Goal: Find specific page/section: Find specific page/section

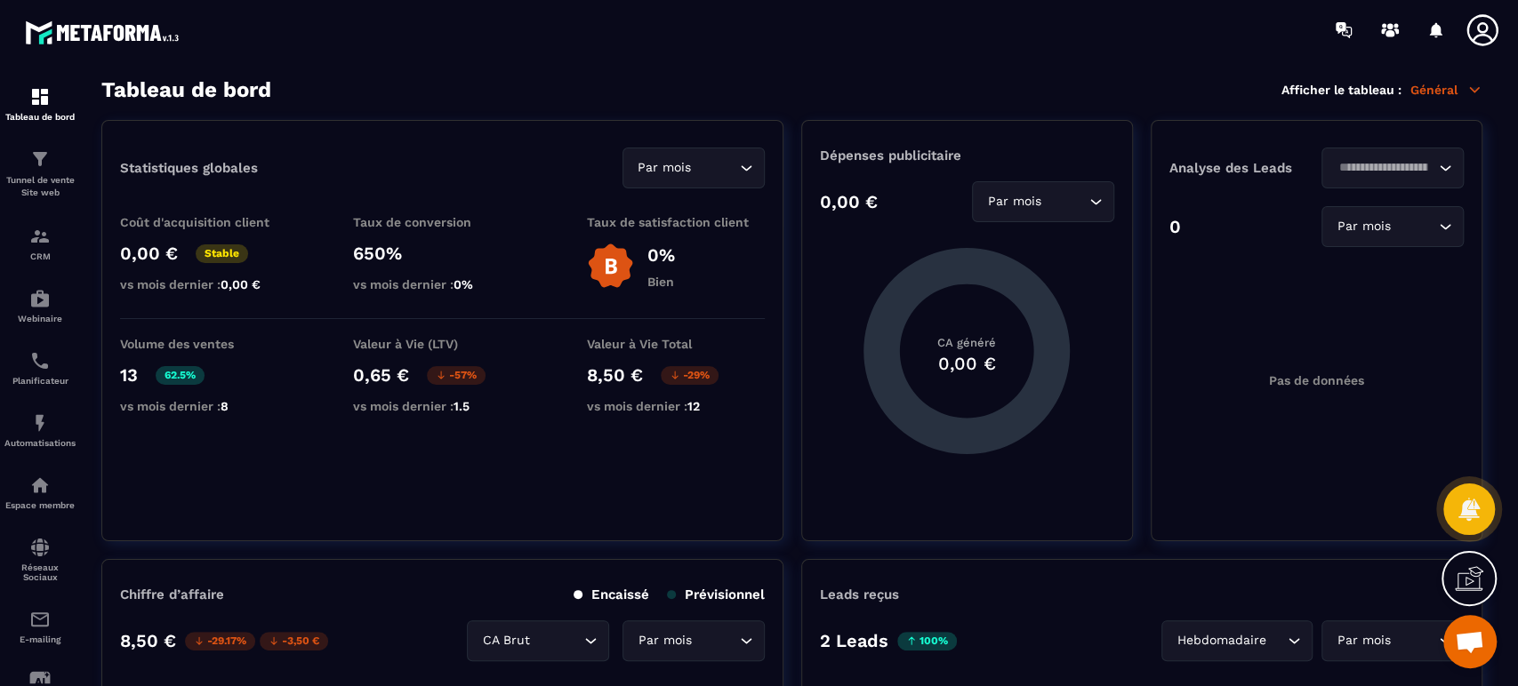
click at [47, 190] on p "Tunnel de vente Site web" at bounding box center [39, 186] width 71 height 25
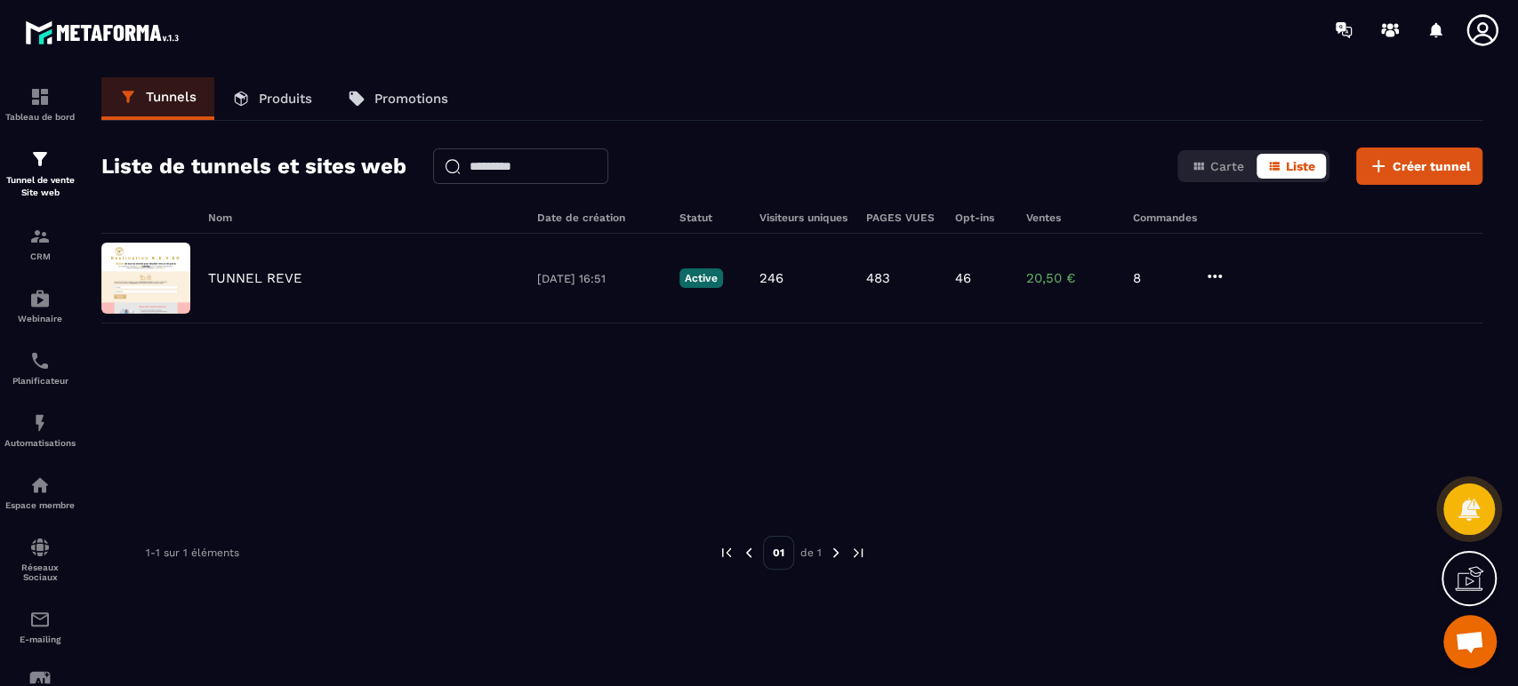
click at [0, 0] on img at bounding box center [0, 0] width 0 height 0
